Goal: Task Accomplishment & Management: Manage account settings

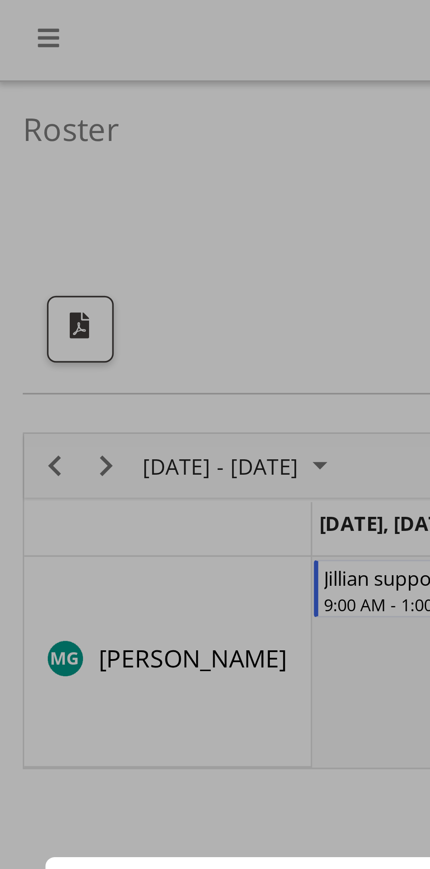
click at [33, 131] on div at bounding box center [215, 434] width 430 height 869
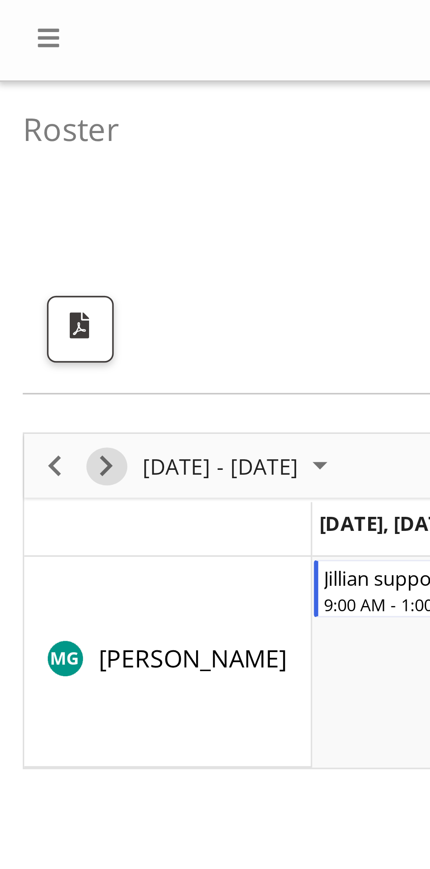
click at [35, 134] on span "Next" at bounding box center [30, 135] width 11 height 11
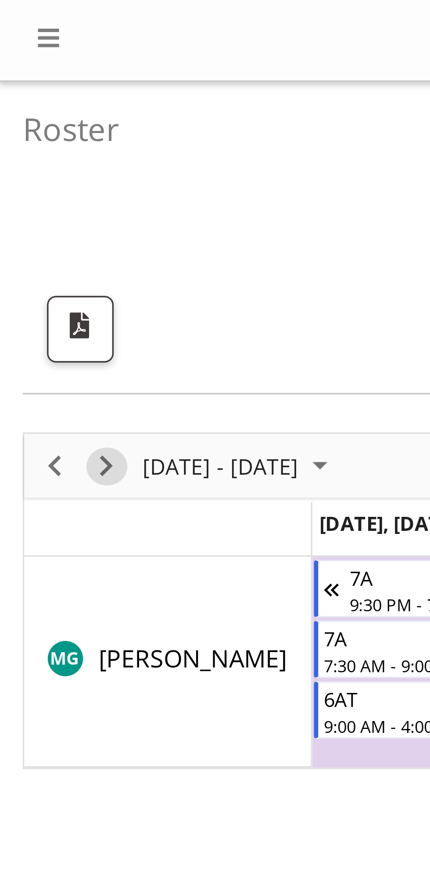
click at [33, 134] on span "Next" at bounding box center [30, 135] width 11 height 11
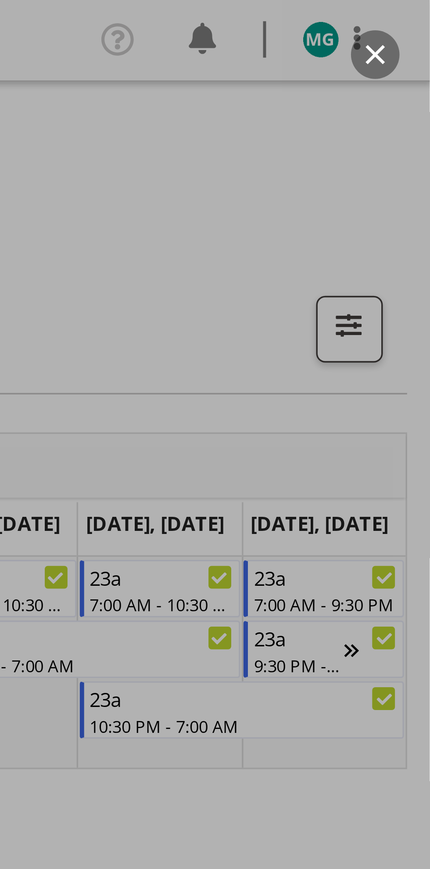
click at [409, 191] on div at bounding box center [215, 434] width 430 height 869
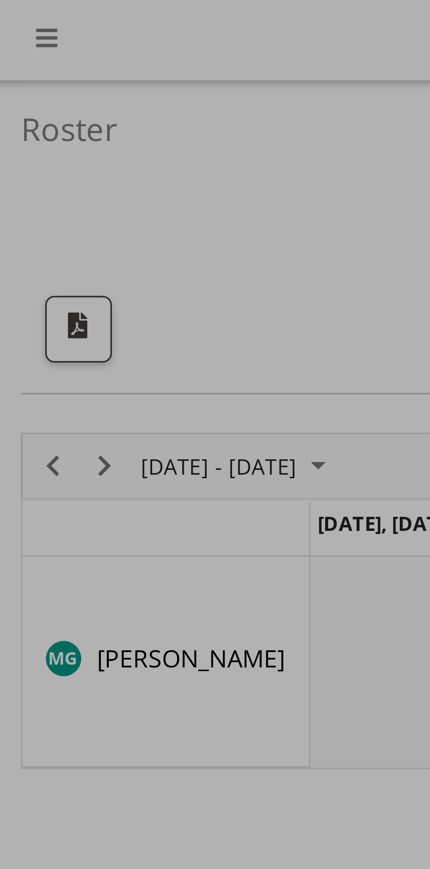
click at [32, 132] on div at bounding box center [215, 434] width 430 height 869
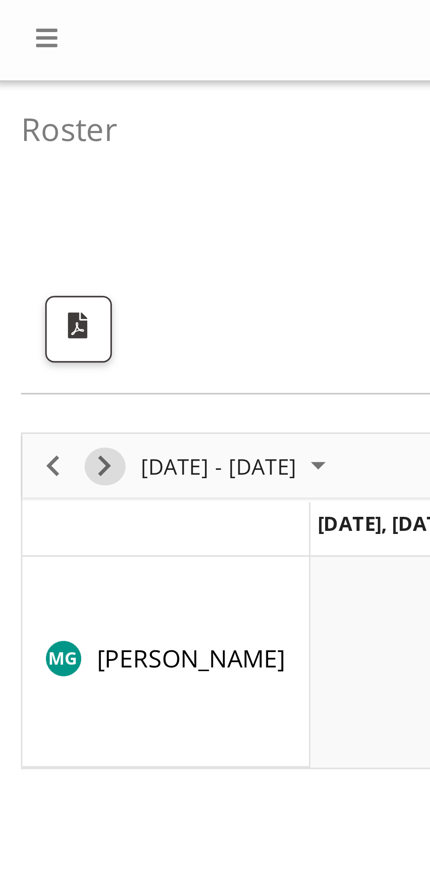
click at [35, 136] on span "Next" at bounding box center [30, 135] width 11 height 11
click at [34, 132] on span "Next" at bounding box center [30, 135] width 11 height 11
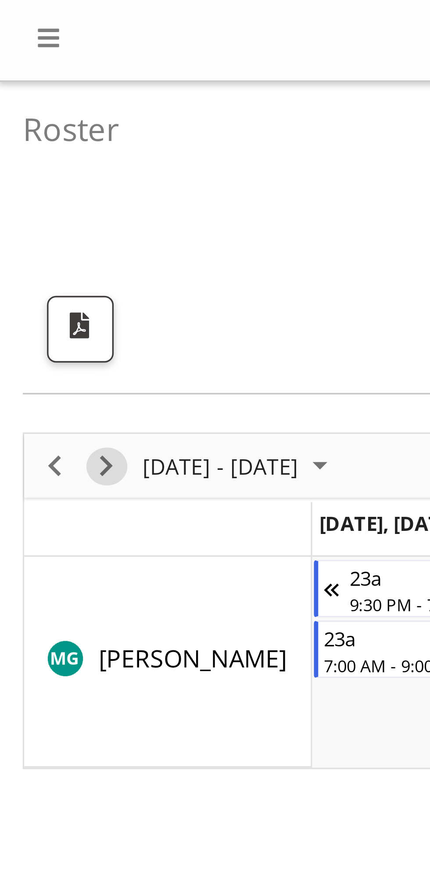
click at [32, 133] on span "Next" at bounding box center [30, 135] width 11 height 11
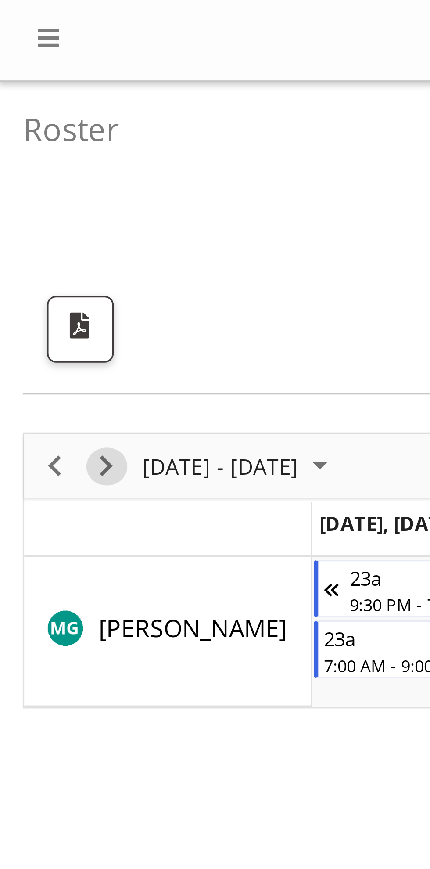
click at [30, 134] on span "Next" at bounding box center [30, 135] width 11 height 11
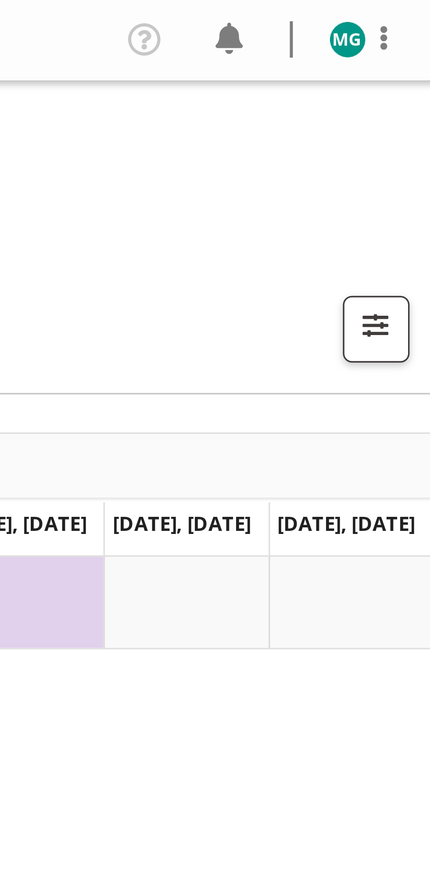
click at [403, 10] on img at bounding box center [398, 11] width 11 height 11
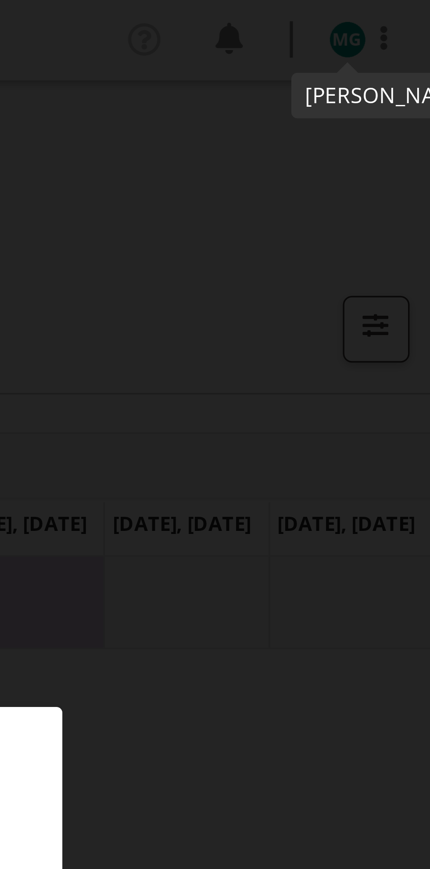
click at [388, 30] on div at bounding box center [215, 434] width 430 height 869
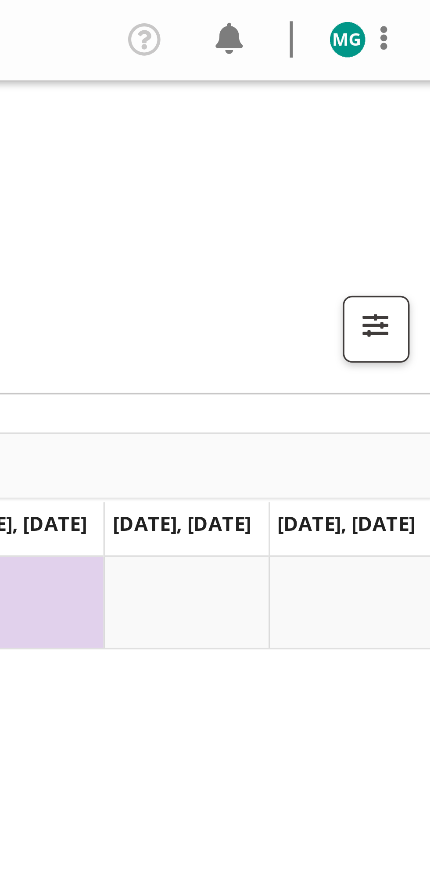
click at [412, 9] on span at bounding box center [409, 11] width 11 height 11
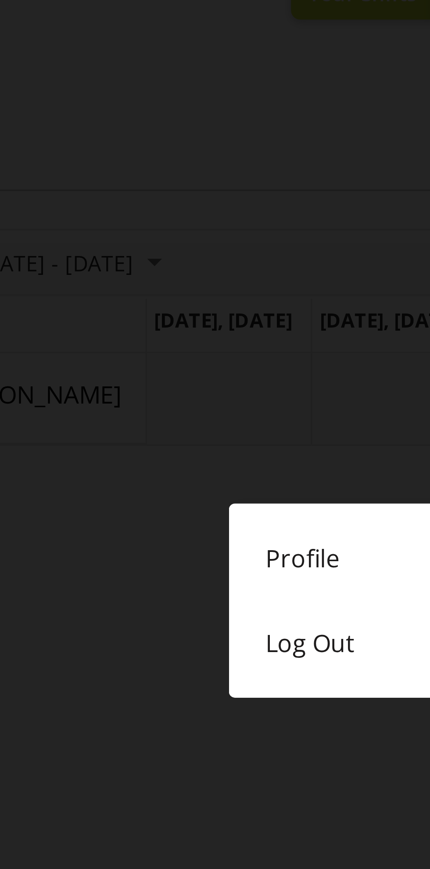
click at [133, 247] on link "Log Out" at bounding box center [215, 245] width 202 height 25
